Goal: Navigation & Orientation: Find specific page/section

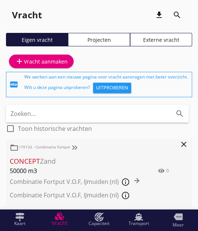
scroll to position [13, 0]
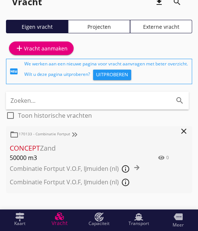
click at [134, 216] on div "Transport Transport" at bounding box center [139, 219] width 31 height 13
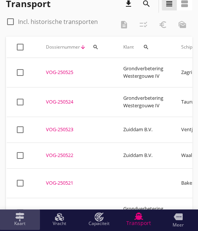
click at [21, 213] on icon "Kaart" at bounding box center [19, 217] width 9 height 9
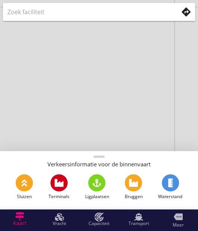
click at [47, 214] on div "Vracht Vracht" at bounding box center [59, 219] width 31 height 13
